Goal: Information Seeking & Learning: Learn about a topic

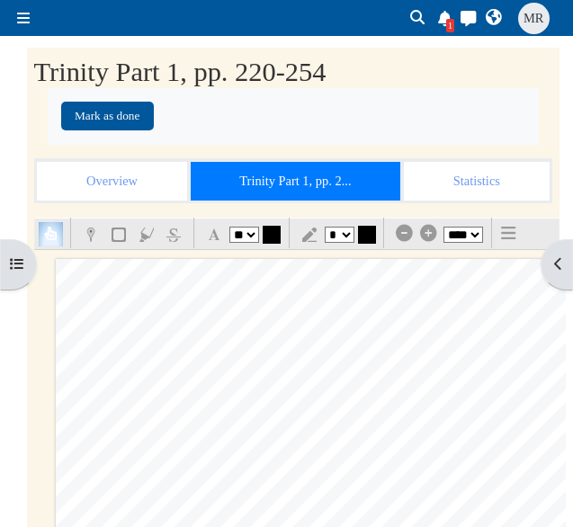
select select "**"
select select "*"
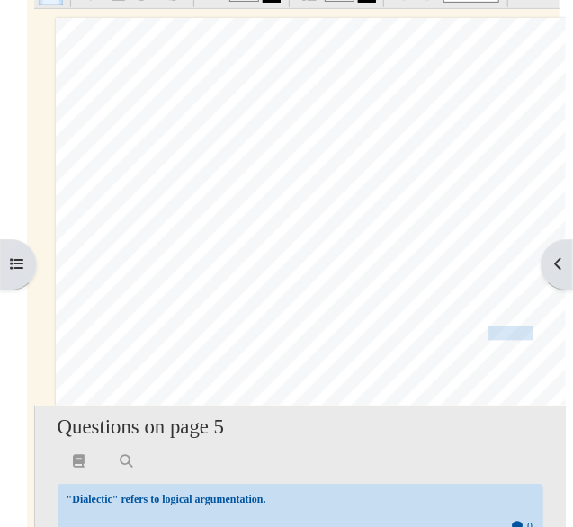
scroll to position [6132, 29]
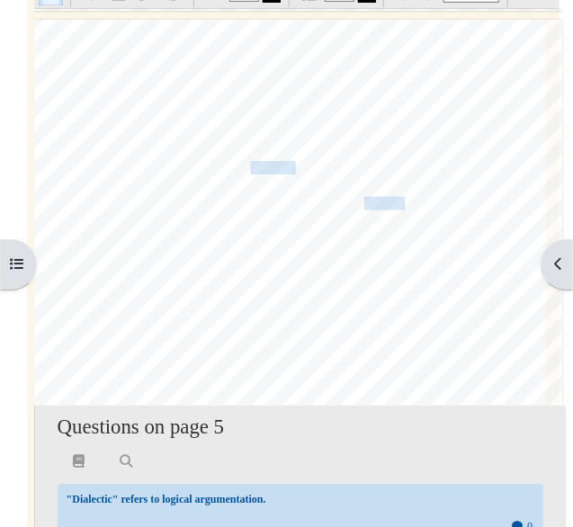
click at [262, 171] on span "almost innately,·and" at bounding box center [266, 168] width 100 height 18
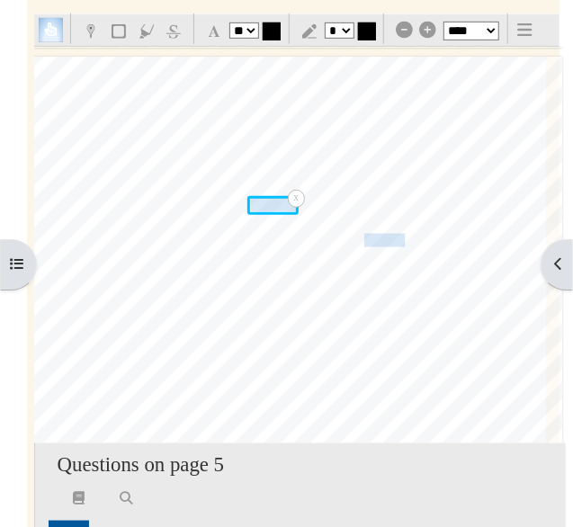
scroll to position [278, 0]
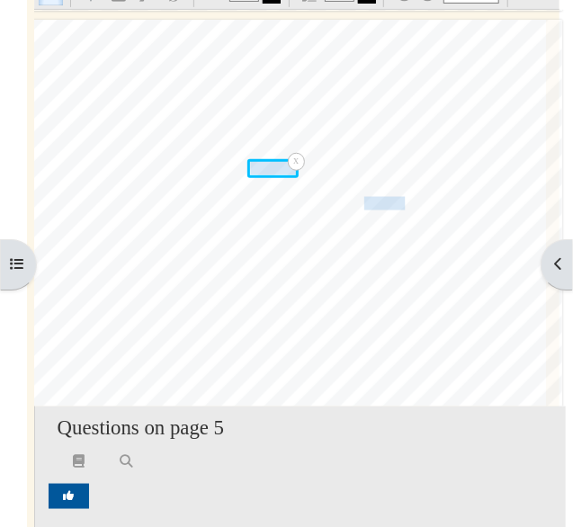
click at [262, 171] on div "x" at bounding box center [272, 168] width 50 height 19
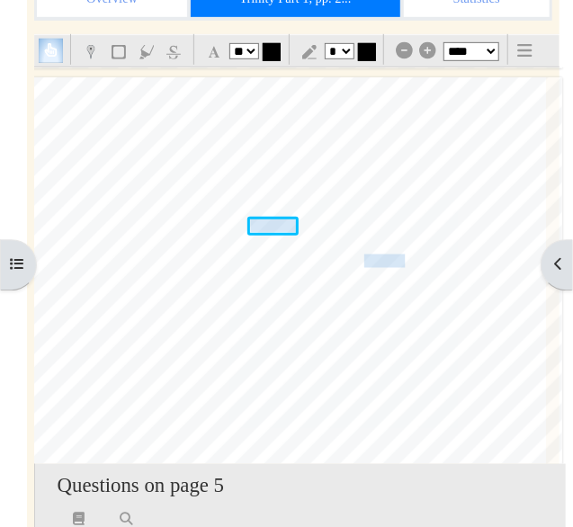
scroll to position [253, 0]
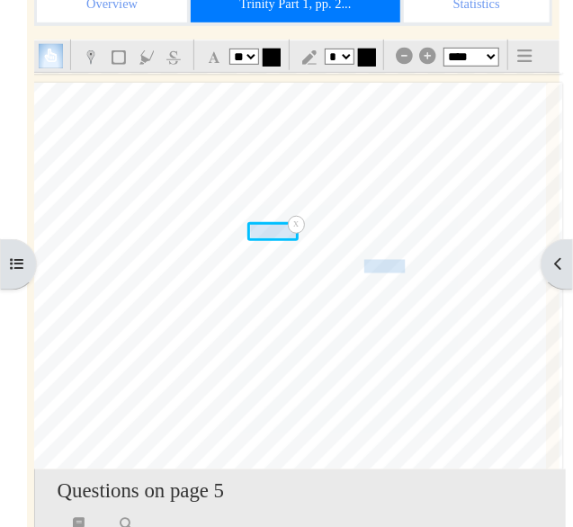
click at [284, 236] on div "x" at bounding box center [272, 231] width 50 height 19
click at [278, 231] on div "x" at bounding box center [272, 231] width 50 height 19
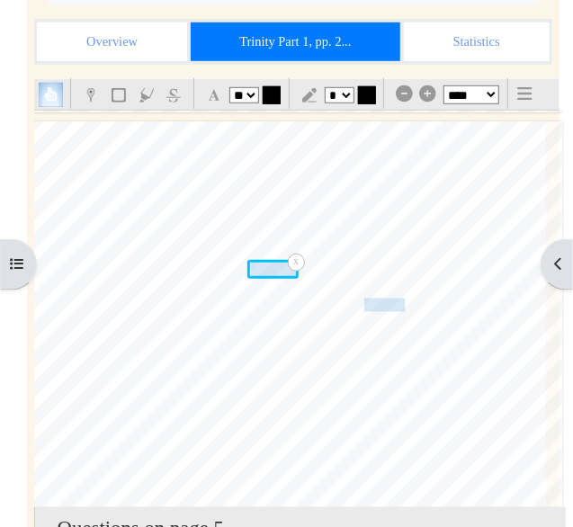
scroll to position [327, 0]
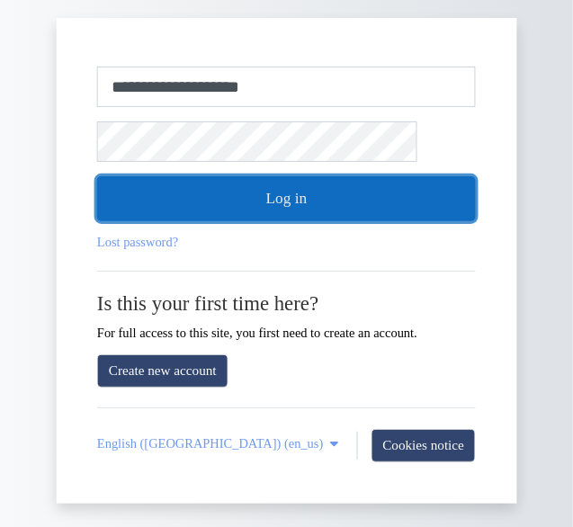
click at [310, 195] on button "Log in" at bounding box center [286, 198] width 379 height 45
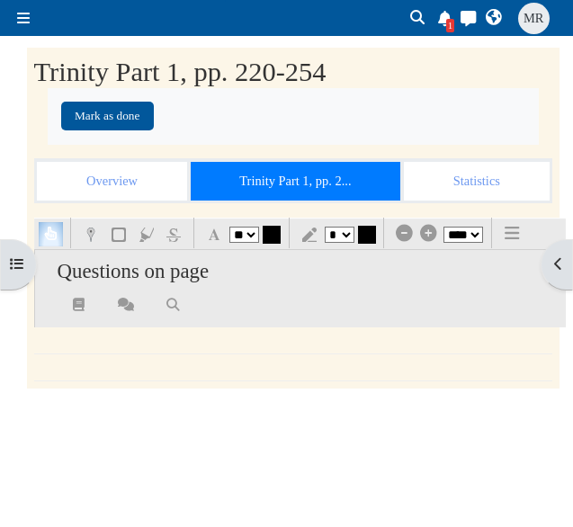
select select "**"
select select "*"
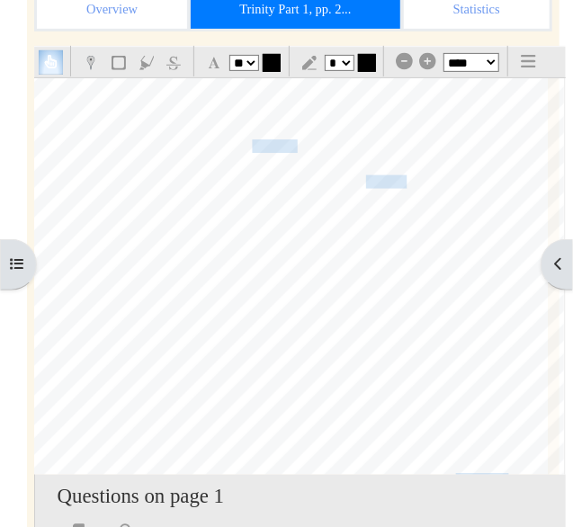
scroll to position [6222, 27]
click at [285, 133] on span "discerned through human intuition and" at bounding box center [243, 130] width 203 height 18
click at [283, 143] on span "almost innately,·and" at bounding box center [268, 148] width 100 height 18
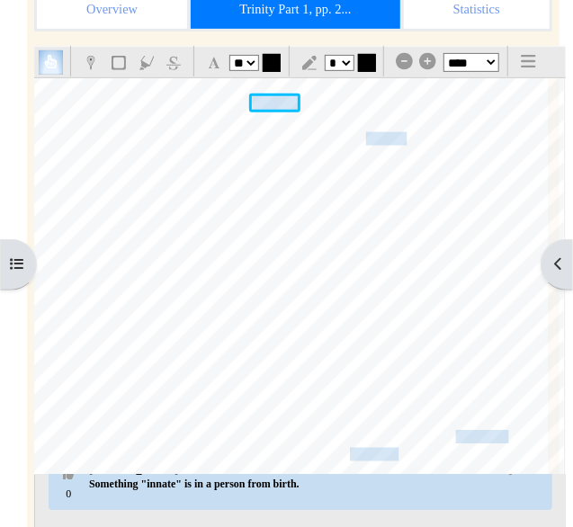
scroll to position [94, 0]
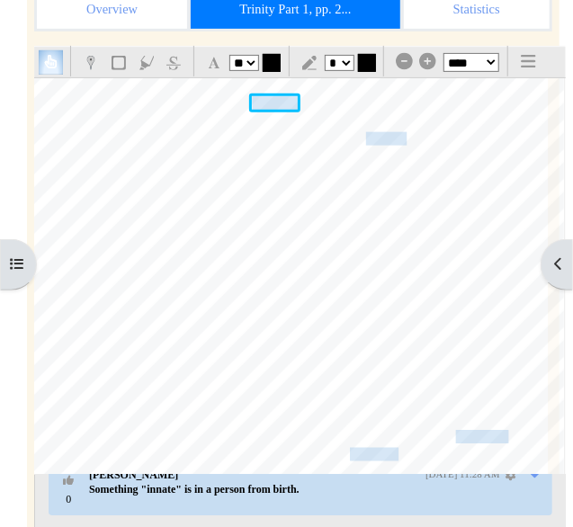
click at [401, 238] on span "a message from God." at bounding box center [483, 244] width 235 height 12
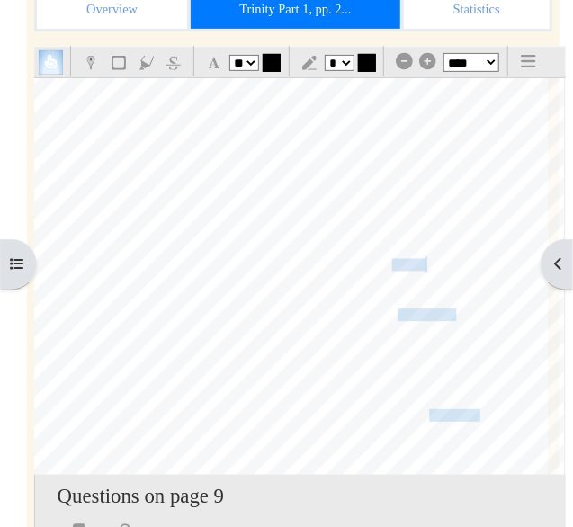
scroll to position [7169, 27]
click at [248, 257] on span "of" at bounding box center [253, 263] width 11 height 12
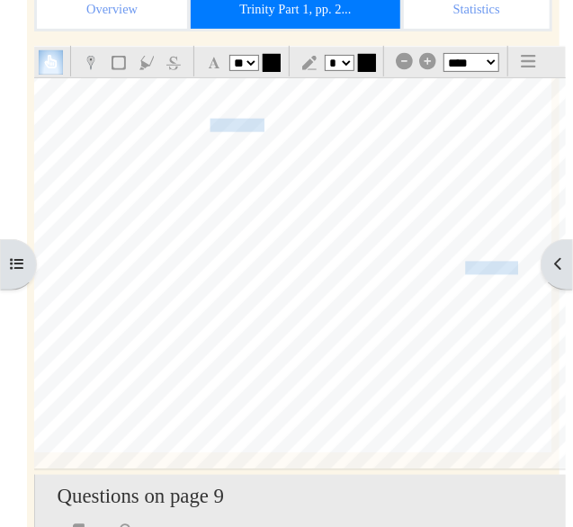
scroll to position [8044, 23]
click at [290, 205] on div "230 The God of the Gospel believe it intuitively without any empirical demonstr…" at bounding box center [299, 89] width 535 height 758
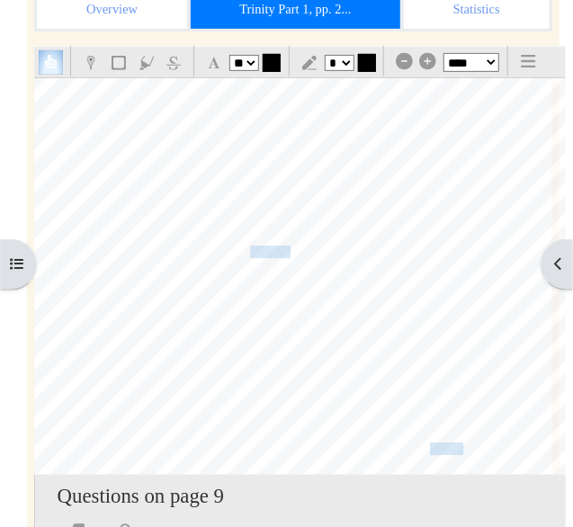
scroll to position [8452, 23]
click at [362, 288] on div "§ 2.5 The God Who Reveals Himself 231 is given to humanity as inferred from obs…" at bounding box center [299, 448] width 535 height 758
click at [274, 188] on span "For Paul, observing the·world compels us to infer a Creator who is distinct from" at bounding box center [337, 195] width 610 height 16
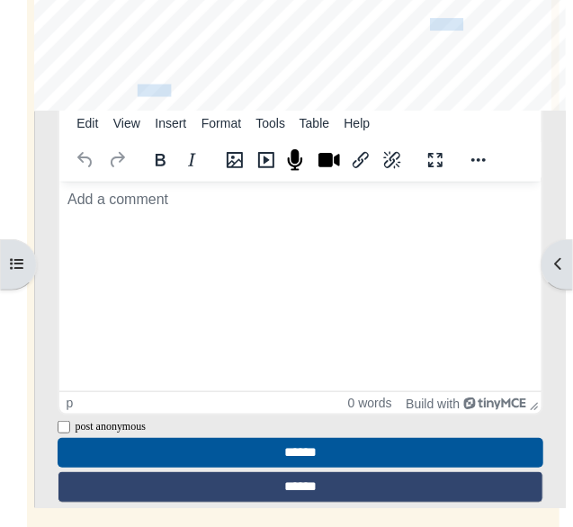
scroll to position [542, 0]
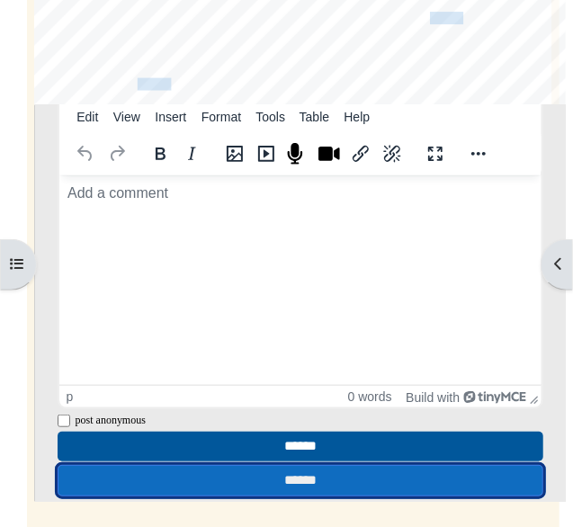
click at [400, 480] on input "******" at bounding box center [301, 480] width 487 height 31
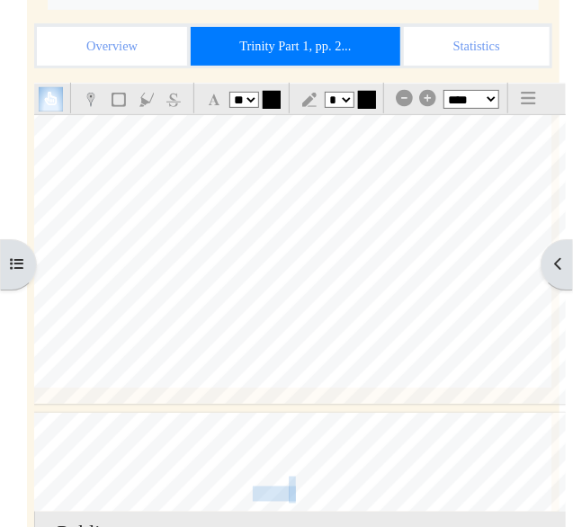
scroll to position [8917, 23]
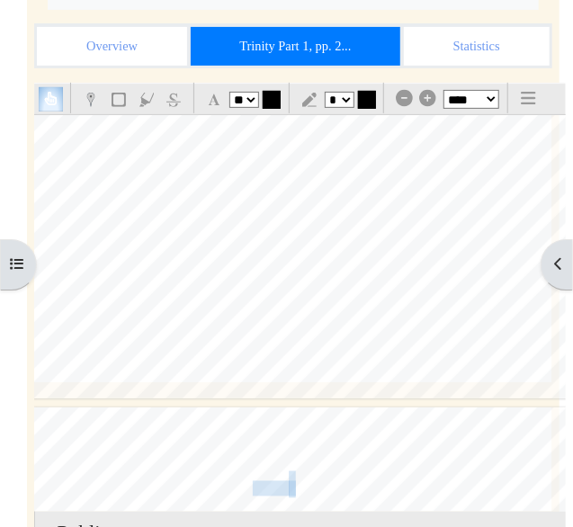
click at [417, 319] on div "§ 2.5 The God Who Reveals Himself 231 is given to humanity as inferred from obs…" at bounding box center [299, 20] width 535 height 758
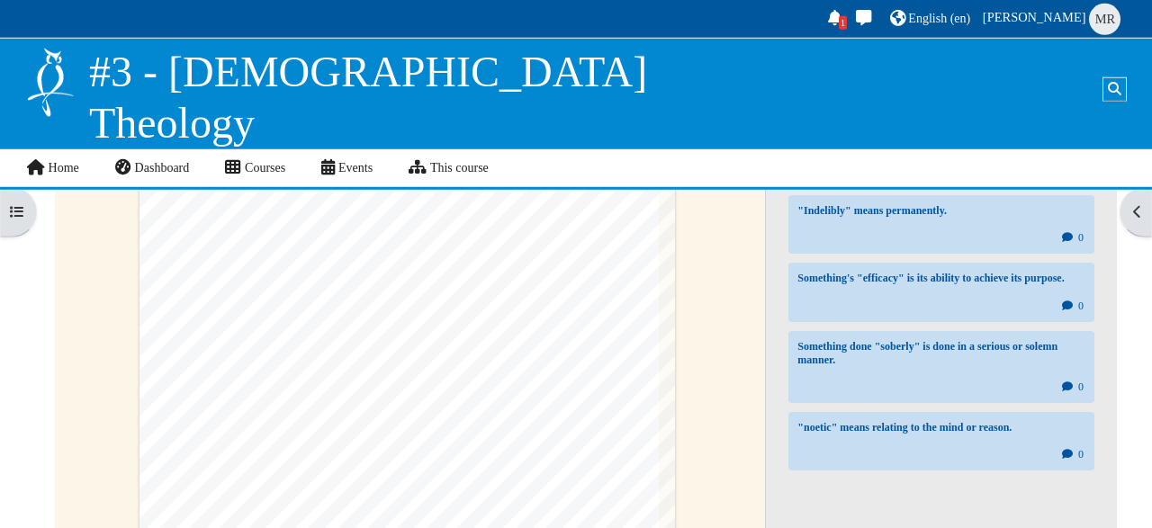
scroll to position [11497, 14]
